Goal: Transaction & Acquisition: Purchase product/service

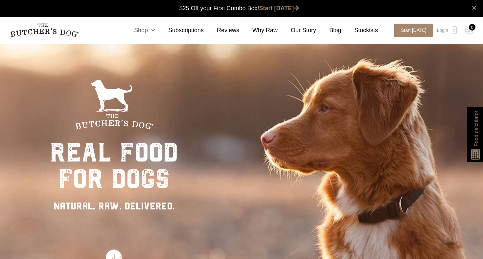
click at [145, 31] on link "Shop" at bounding box center [138, 30] width 34 height 9
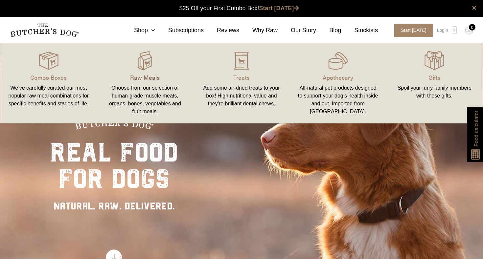
click at [143, 78] on p "Raw Meals" at bounding box center [145, 77] width 81 height 9
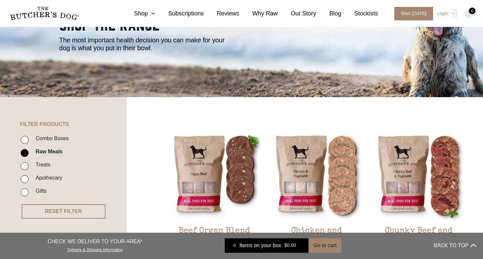
scroll to position [70, 0]
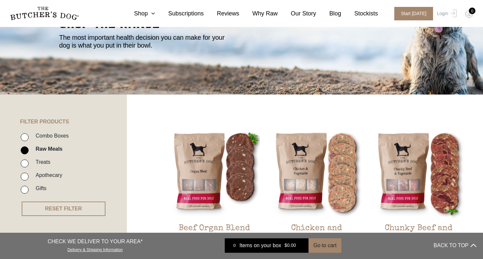
click at [65, 135] on label "Combo Boxes" at bounding box center [50, 135] width 36 height 9
click at [29, 135] on input "Combo Boxes" at bounding box center [25, 137] width 8 height 8
checkbox input "true"
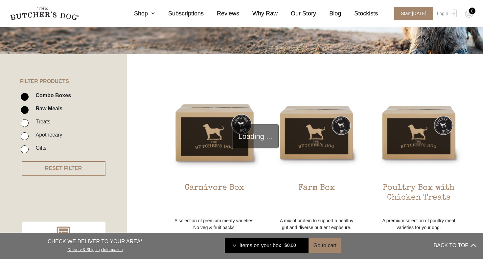
click at [27, 148] on ul "Combo Boxes Raw Meals Treats Apothecary Gifts" at bounding box center [73, 124] width 107 height 66
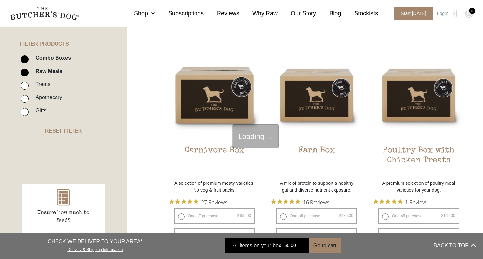
scroll to position [148, 0]
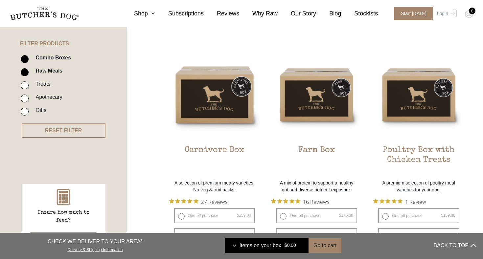
click at [26, 70] on input "Raw Meals" at bounding box center [25, 72] width 8 height 8
checkbox input "false"
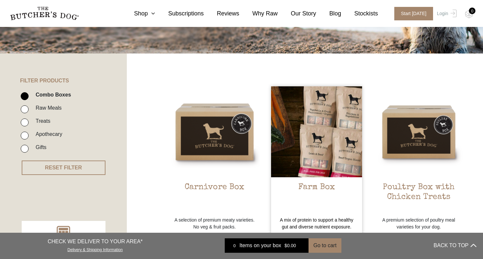
scroll to position [109, 0]
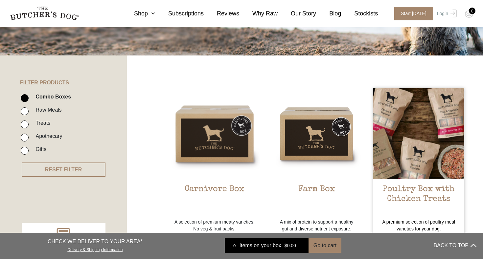
click at [402, 144] on img at bounding box center [418, 133] width 91 height 91
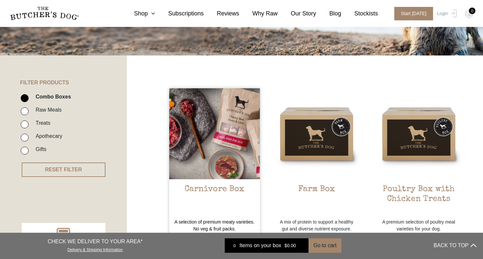
click at [221, 130] on img at bounding box center [214, 133] width 91 height 91
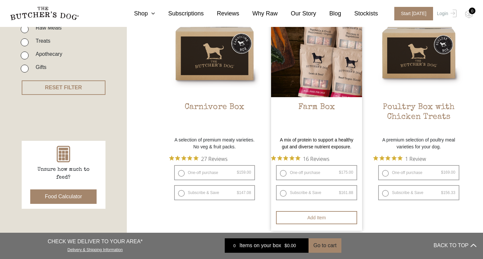
scroll to position [193, 0]
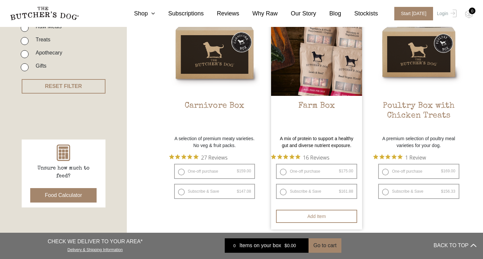
click at [324, 76] on img at bounding box center [316, 50] width 91 height 91
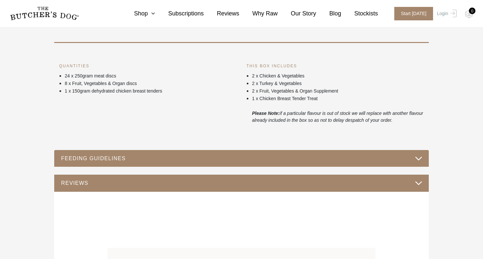
scroll to position [303, 0]
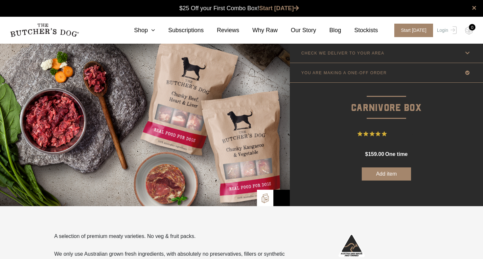
scroll to position [0, 0]
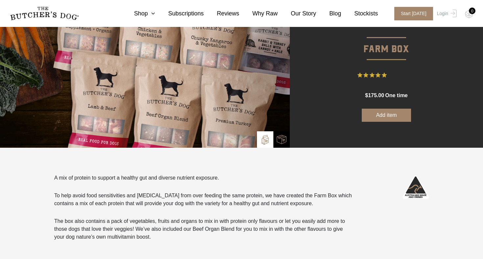
scroll to position [33, 0]
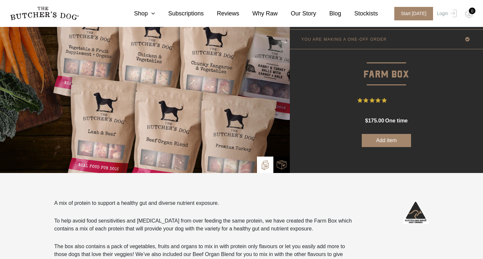
click at [381, 141] on button "Add item" at bounding box center [385, 140] width 49 height 13
click at [155, 14] on icon at bounding box center [151, 14] width 7 height 6
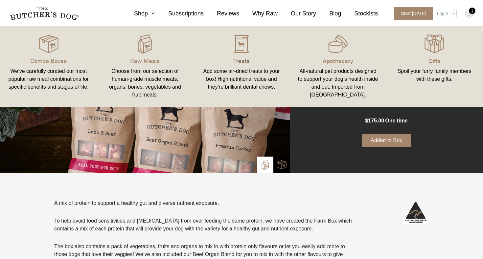
click at [241, 60] on p "Treats" at bounding box center [241, 60] width 81 height 9
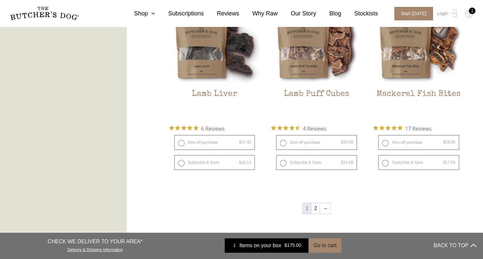
scroll to position [850, 0]
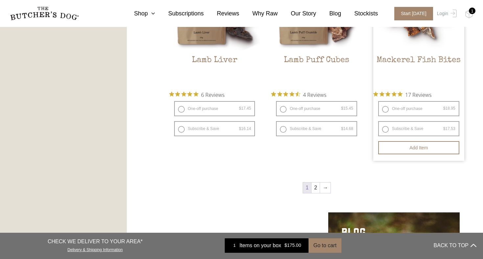
click at [392, 109] on label "One-off purchase $ 18.95 — or subscribe and save 7.5%" at bounding box center [418, 108] width 81 height 15
radio input "true"
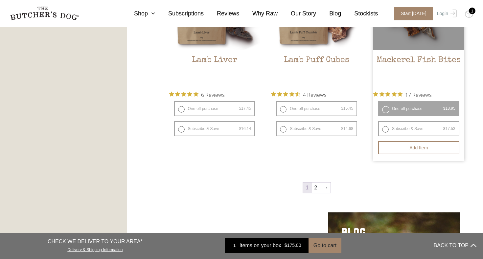
click at [385, 110] on label "One-off purchase $ 18.95 — or subscribe and save 7.5%" at bounding box center [418, 108] width 81 height 15
click at [401, 145] on button "Add item" at bounding box center [418, 147] width 81 height 13
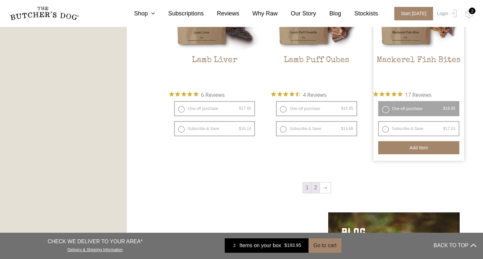
click at [315, 186] on link "2" at bounding box center [315, 188] width 8 height 11
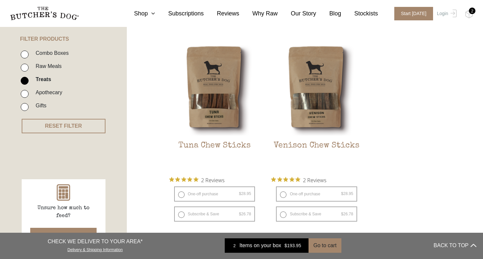
scroll to position [148, 0]
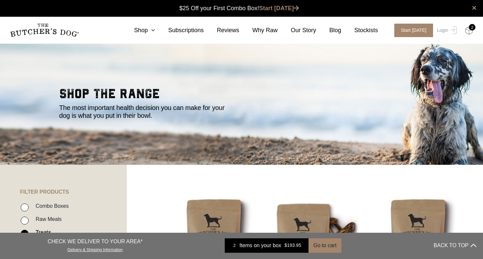
click at [467, 32] on img at bounding box center [469, 30] width 8 height 9
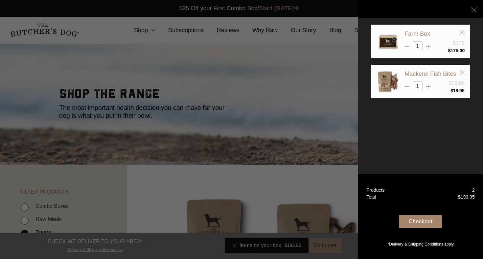
click at [414, 223] on div "Checkout" at bounding box center [420, 221] width 43 height 12
